Goal: Task Accomplishment & Management: Use online tool/utility

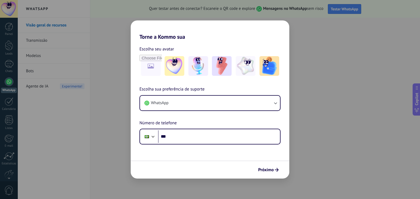
drag, startPoint x: 318, startPoint y: 165, endPoint x: 288, endPoint y: 160, distance: 30.4
click at [318, 165] on div "Torne a Kommo sua Escolha seu avatar Escolha sua preferência de suporte WhatsAp…" at bounding box center [210, 99] width 420 height 199
click at [269, 170] on span "Próximo" at bounding box center [266, 170] width 16 height 4
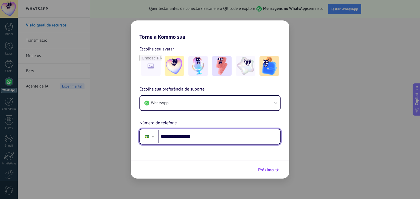
type input "**********"
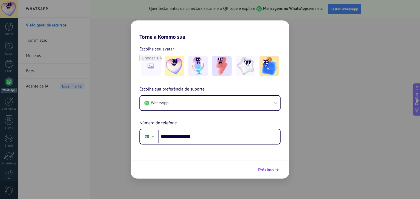
click at [270, 170] on span "Próximo" at bounding box center [266, 170] width 16 height 4
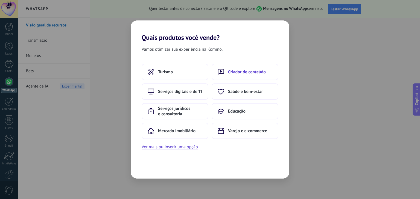
click at [259, 73] on span "Criador de conteúdo" at bounding box center [247, 71] width 38 height 5
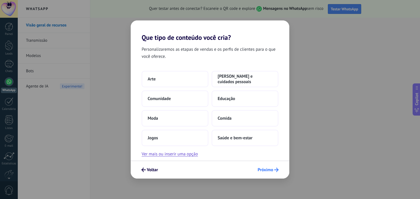
drag, startPoint x: 274, startPoint y: 172, endPoint x: 272, endPoint y: 170, distance: 3.1
click at [273, 171] on span "Próximo" at bounding box center [267, 170] width 21 height 4
click at [158, 76] on button "Arte" at bounding box center [174, 79] width 67 height 16
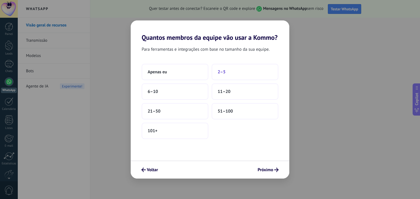
click at [225, 73] on button "2–5" at bounding box center [244, 72] width 67 height 16
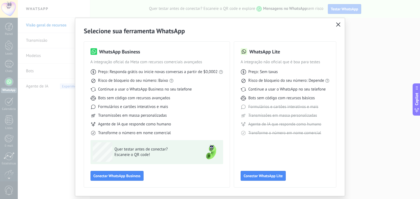
click at [338, 23] on icon "button" at bounding box center [338, 24] width 4 height 4
